Goal: Information Seeking & Learning: Learn about a topic

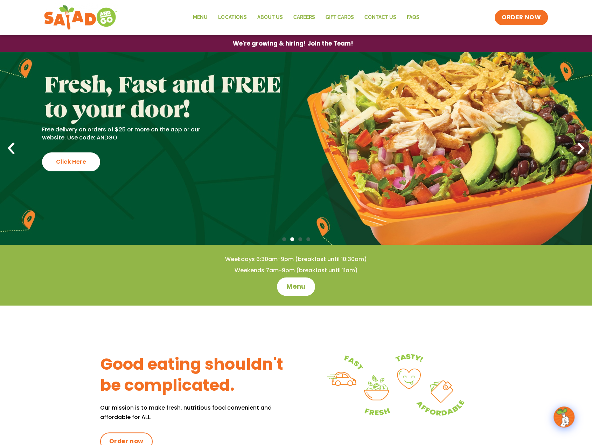
click at [296, 288] on span "Menu" at bounding box center [296, 286] width 20 height 9
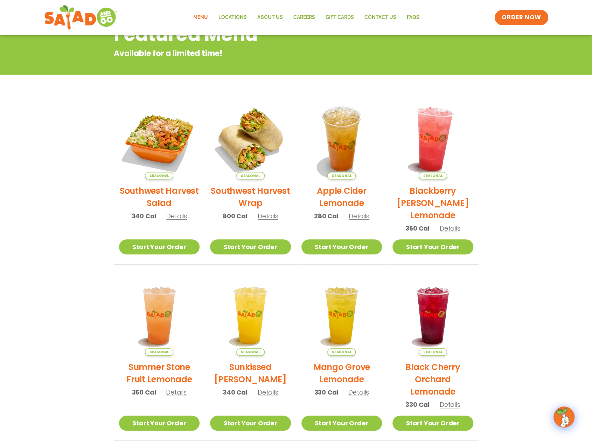
scroll to position [105, 0]
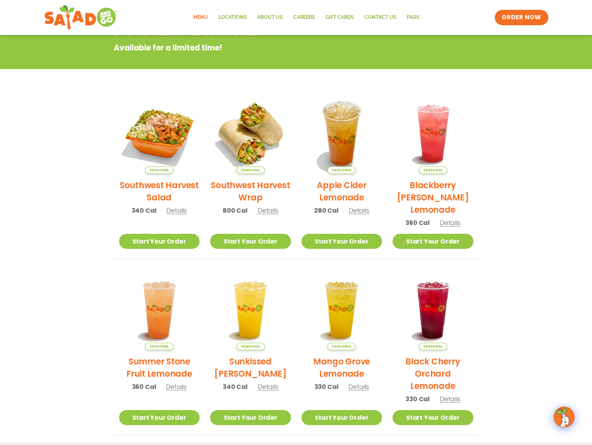
click at [165, 187] on h2 "Southwest Harvest Salad" at bounding box center [159, 191] width 81 height 25
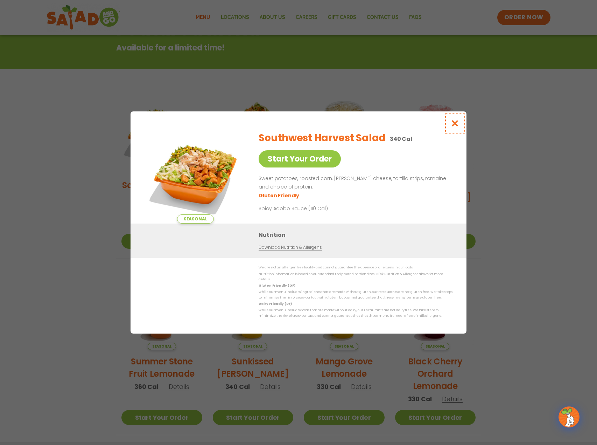
click at [455, 126] on icon "Close modal" at bounding box center [455, 122] width 9 height 7
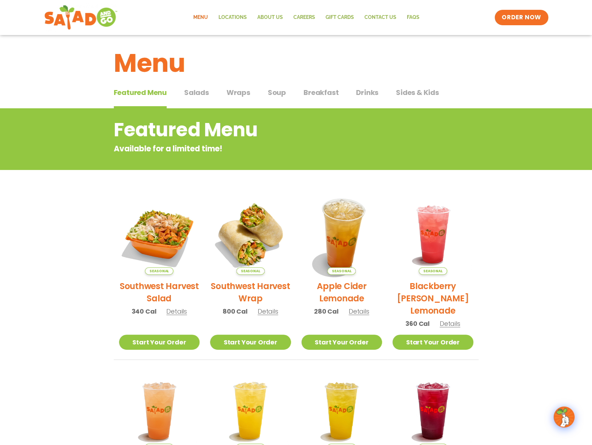
scroll to position [0, 0]
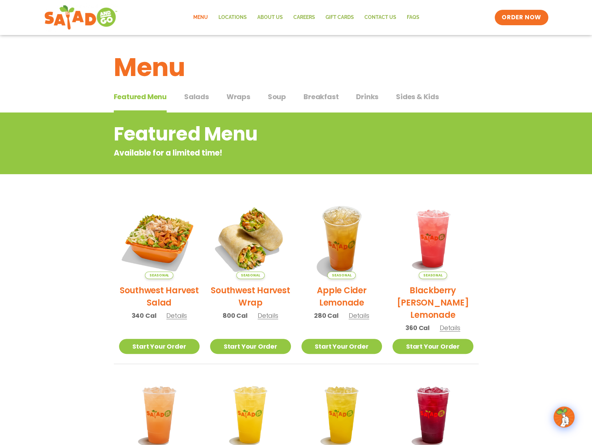
click at [198, 98] on span "Salads" at bounding box center [196, 96] width 25 height 11
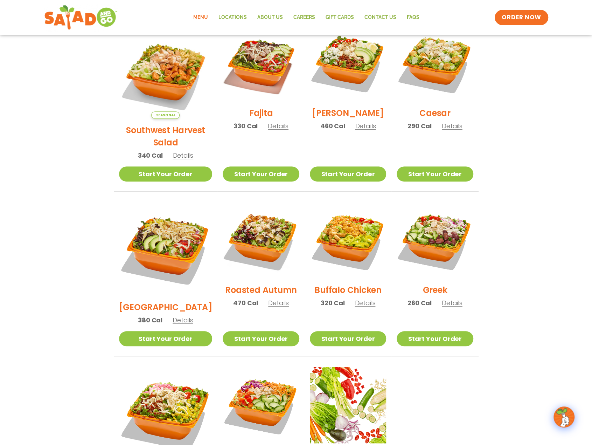
scroll to position [210, 0]
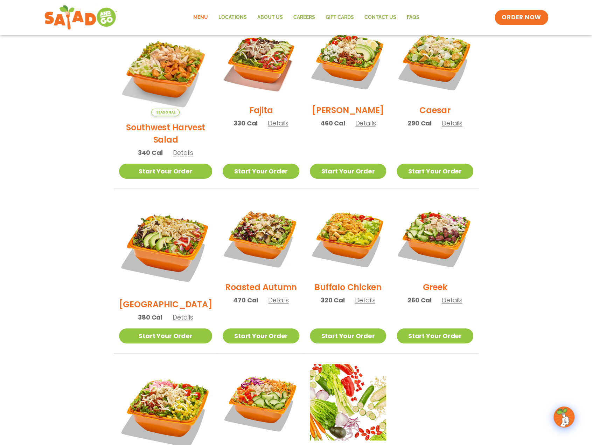
click at [269, 295] on span "Details" at bounding box center [278, 299] width 21 height 9
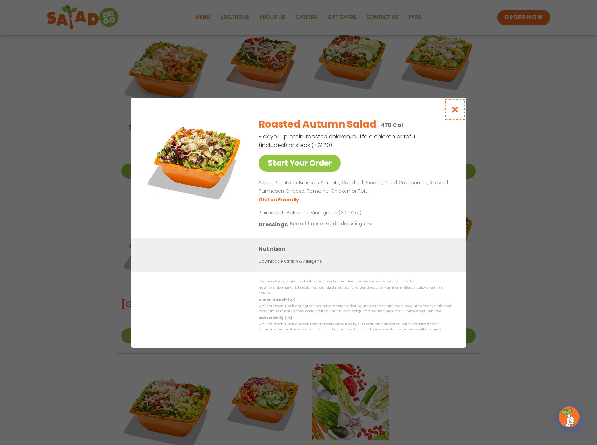
click at [456, 113] on icon "Close modal" at bounding box center [455, 109] width 9 height 7
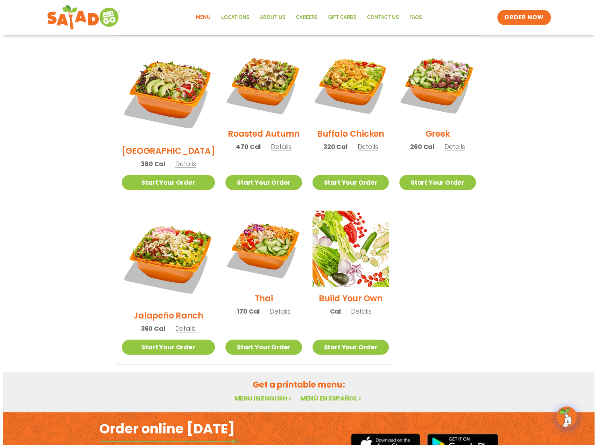
scroll to position [328, 0]
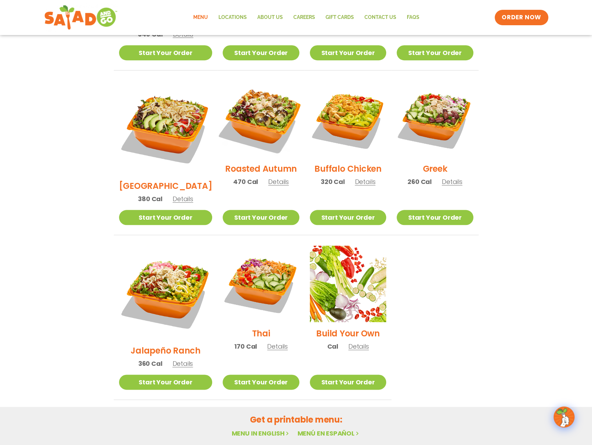
click at [259, 124] on img at bounding box center [261, 119] width 90 height 90
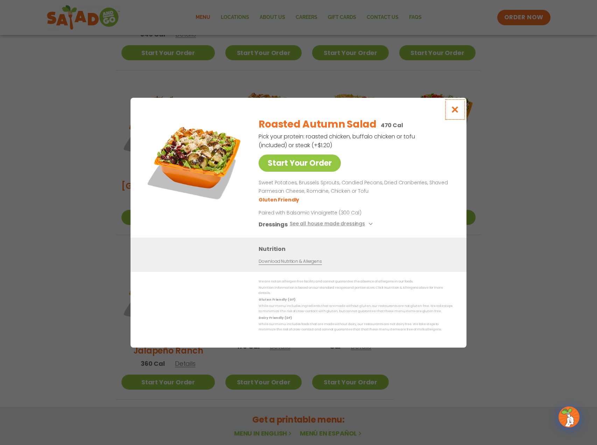
click at [456, 113] on icon "Close modal" at bounding box center [455, 109] width 9 height 7
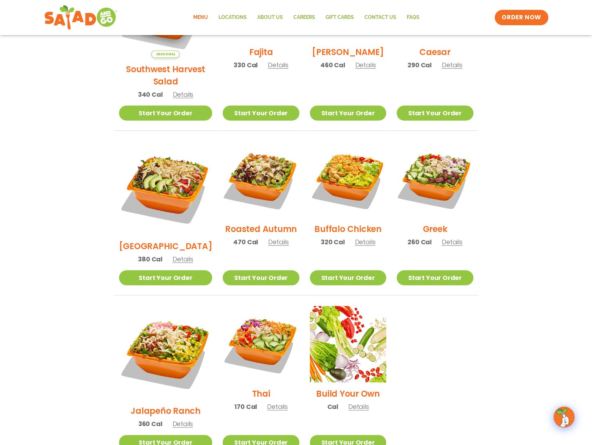
scroll to position [244, 0]
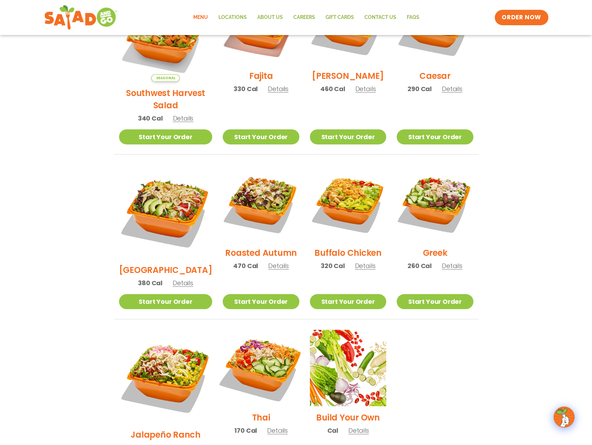
click at [257, 339] on img at bounding box center [261, 368] width 90 height 90
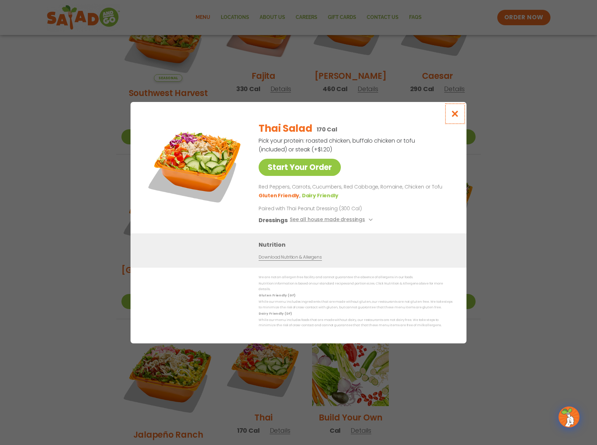
click at [456, 117] on icon "Close modal" at bounding box center [455, 113] width 9 height 7
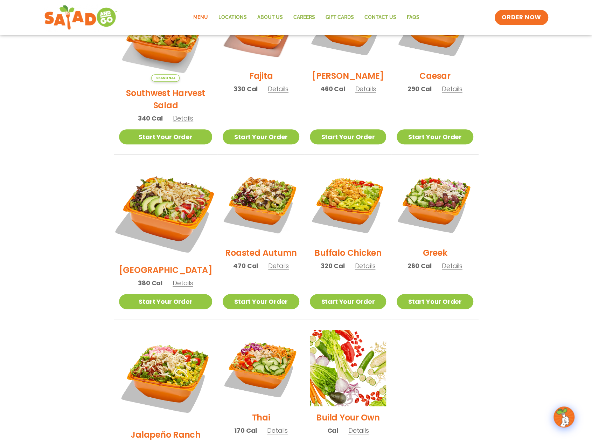
click at [168, 192] on img at bounding box center [166, 212] width 110 height 110
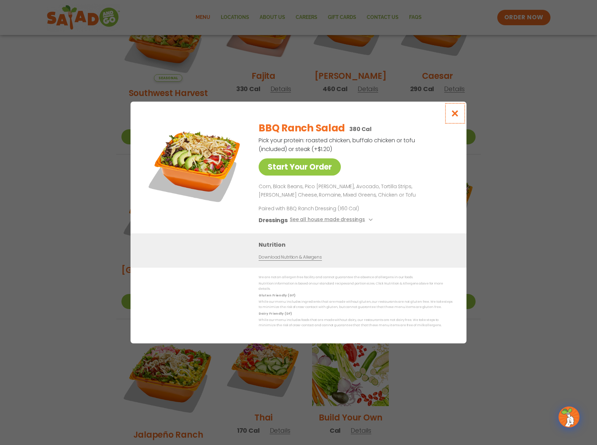
click at [456, 117] on icon "Close modal" at bounding box center [455, 113] width 9 height 7
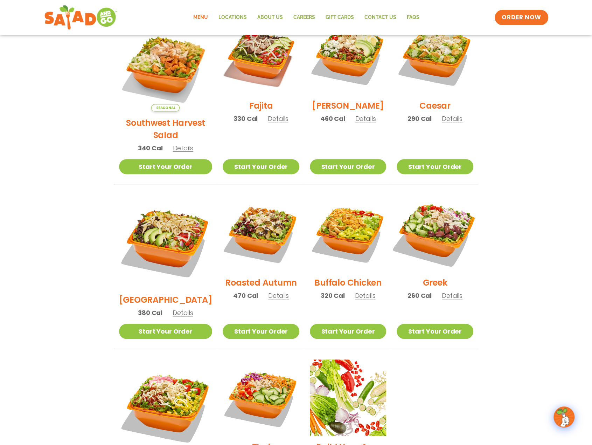
scroll to position [174, 0]
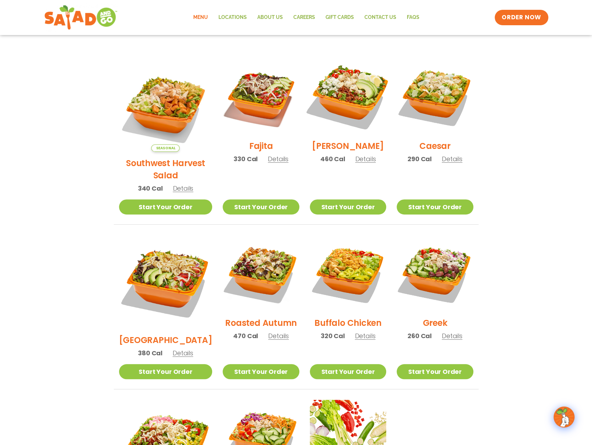
click at [349, 104] on img at bounding box center [348, 96] width 90 height 90
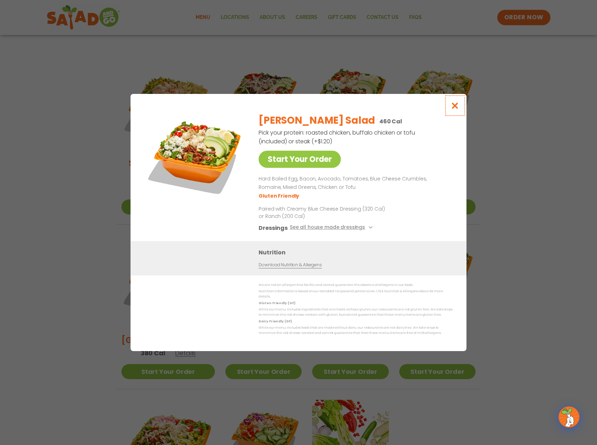
click at [456, 109] on icon "Close modal" at bounding box center [455, 105] width 9 height 7
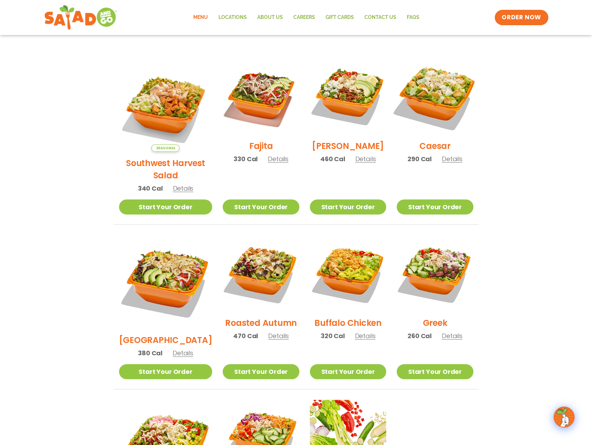
click at [418, 97] on img at bounding box center [435, 96] width 90 height 90
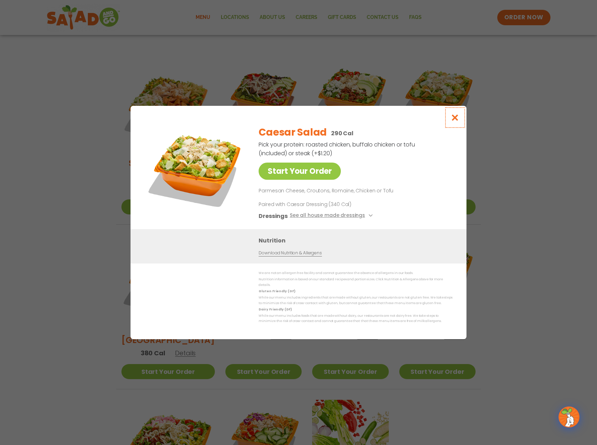
click at [455, 121] on icon "Close modal" at bounding box center [455, 117] width 9 height 7
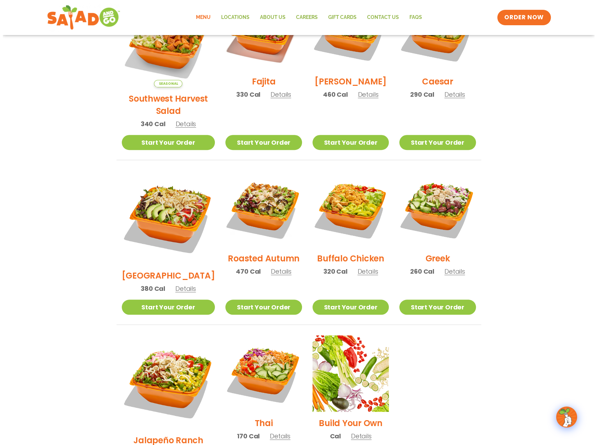
scroll to position [244, 0]
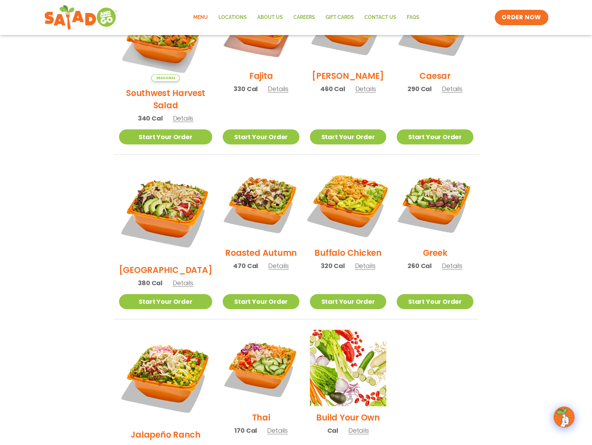
click at [340, 188] on img at bounding box center [348, 203] width 90 height 90
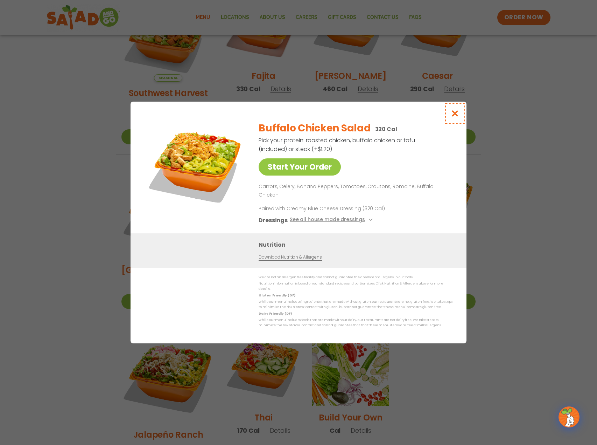
click at [456, 117] on icon "Close modal" at bounding box center [455, 113] width 9 height 7
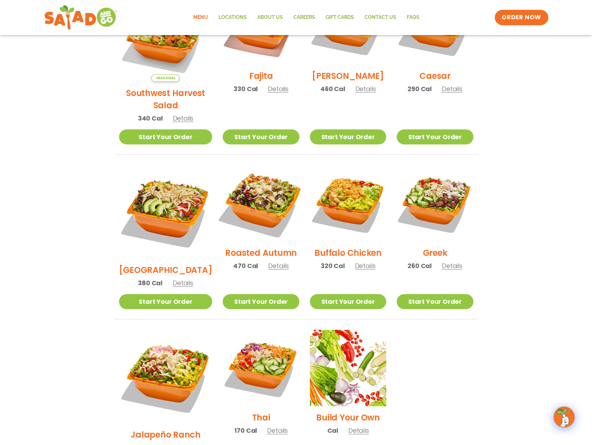
click at [257, 200] on img at bounding box center [261, 203] width 90 height 90
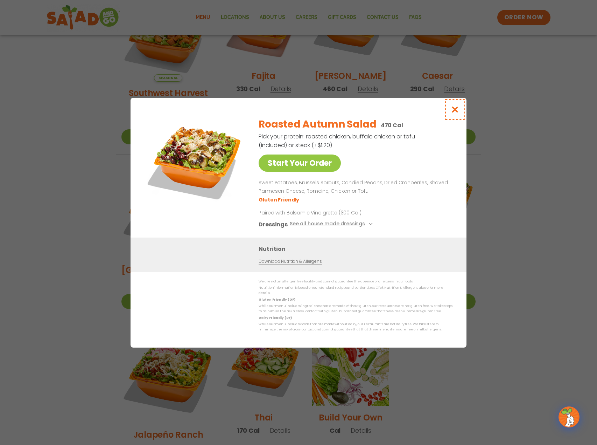
click at [459, 113] on icon "Close modal" at bounding box center [455, 109] width 9 height 7
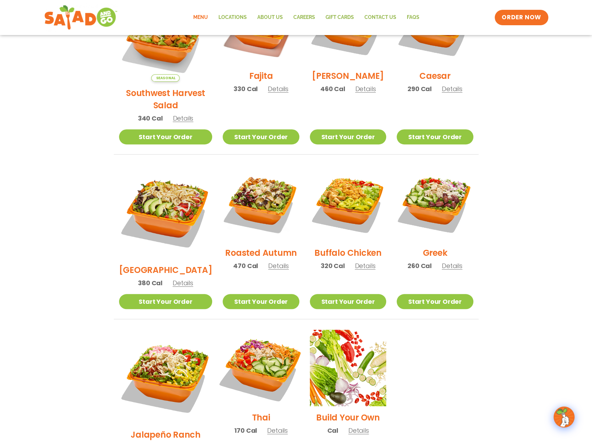
click at [252, 329] on img at bounding box center [261, 368] width 90 height 90
